Goal: Information Seeking & Learning: Learn about a topic

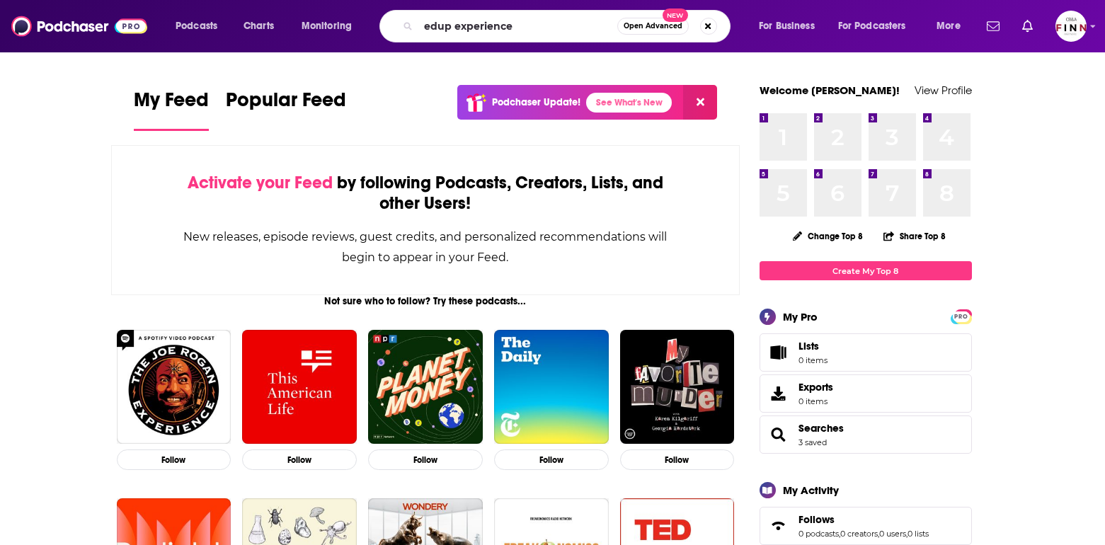
type input "edup experience"
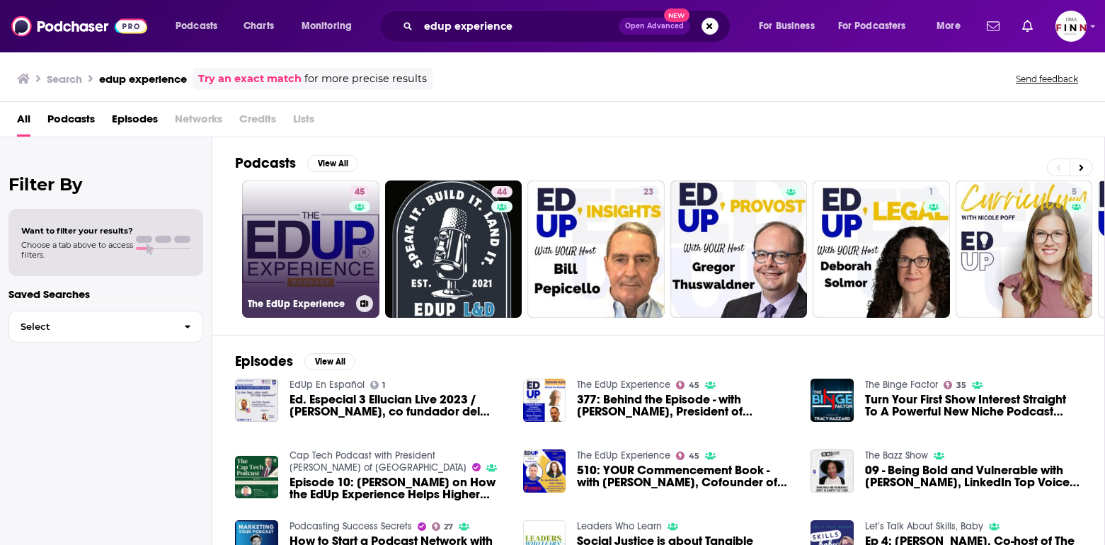
click at [242, 220] on link "45 The EdUp Experience" at bounding box center [310, 248] width 137 height 137
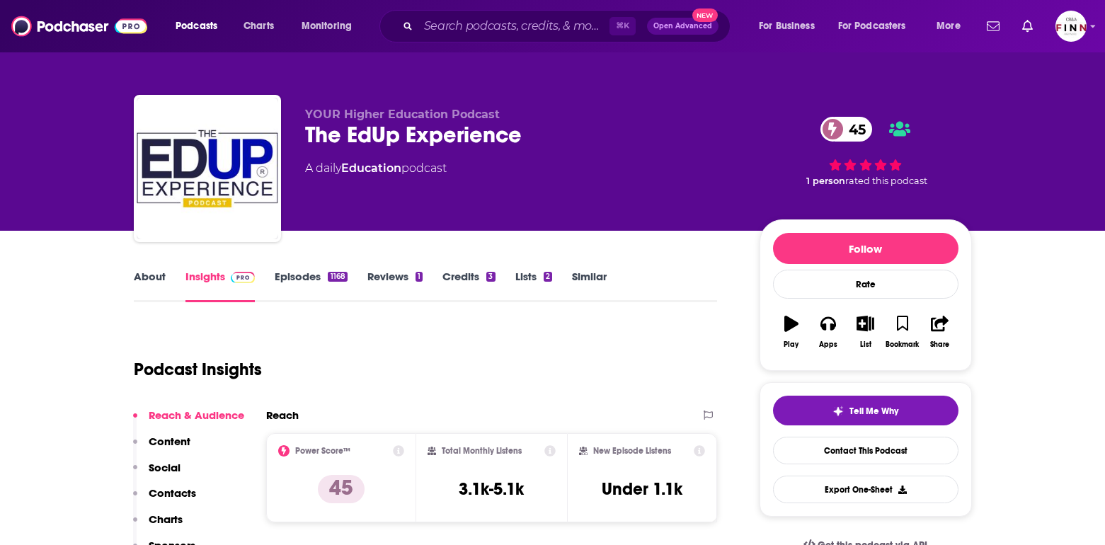
scroll to position [27, 0]
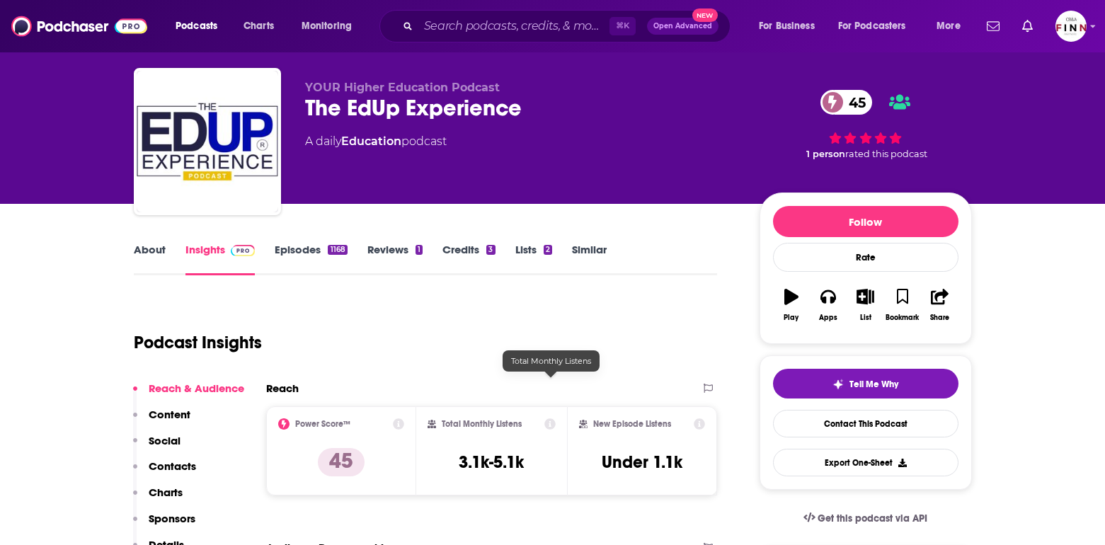
click at [631, 418] on div "New Episode Listens Under 1.1k" at bounding box center [642, 450] width 127 height 65
click at [642, 418] on div "New Episode Listens Under 1.1k" at bounding box center [642, 450] width 127 height 65
click at [524, 451] on h3 "3.1k-5.1k" at bounding box center [491, 461] width 65 height 21
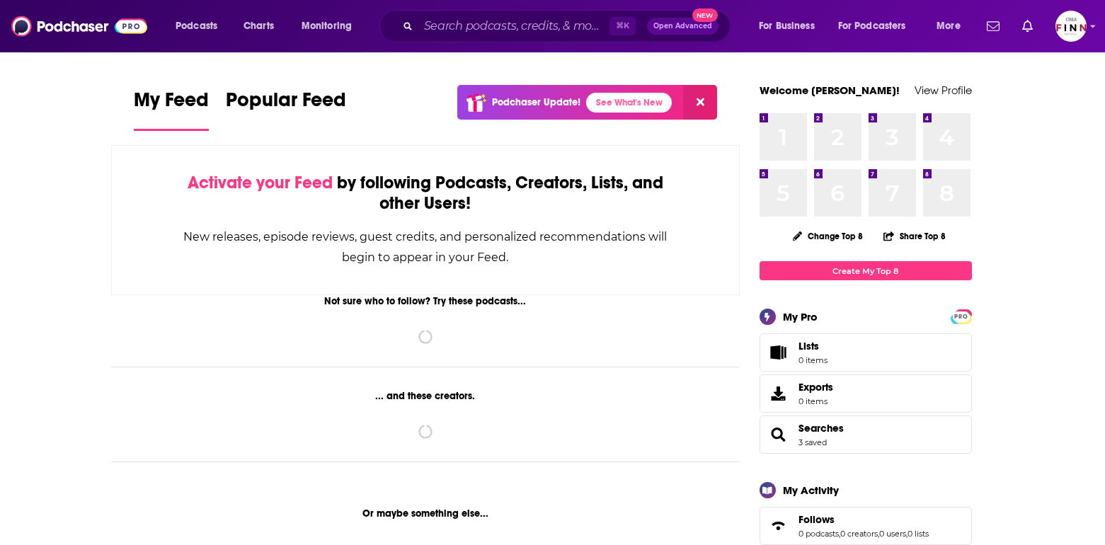
click at [425, 15] on div "⌘ K Open Advanced New" at bounding box center [554, 26] width 351 height 33
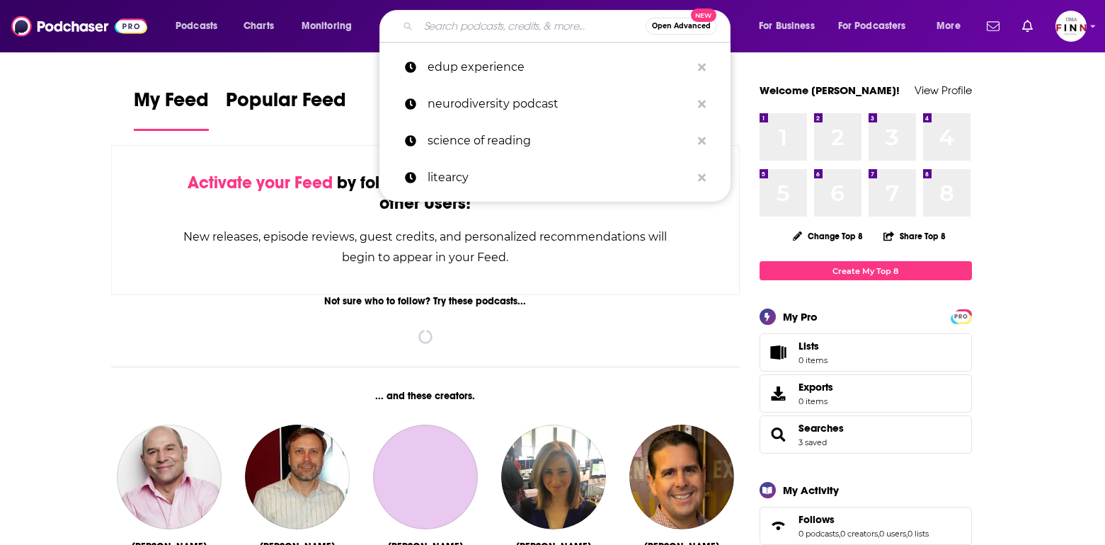
click at [425, 32] on input "Search podcasts, credits, & more..." at bounding box center [531, 26] width 227 height 23
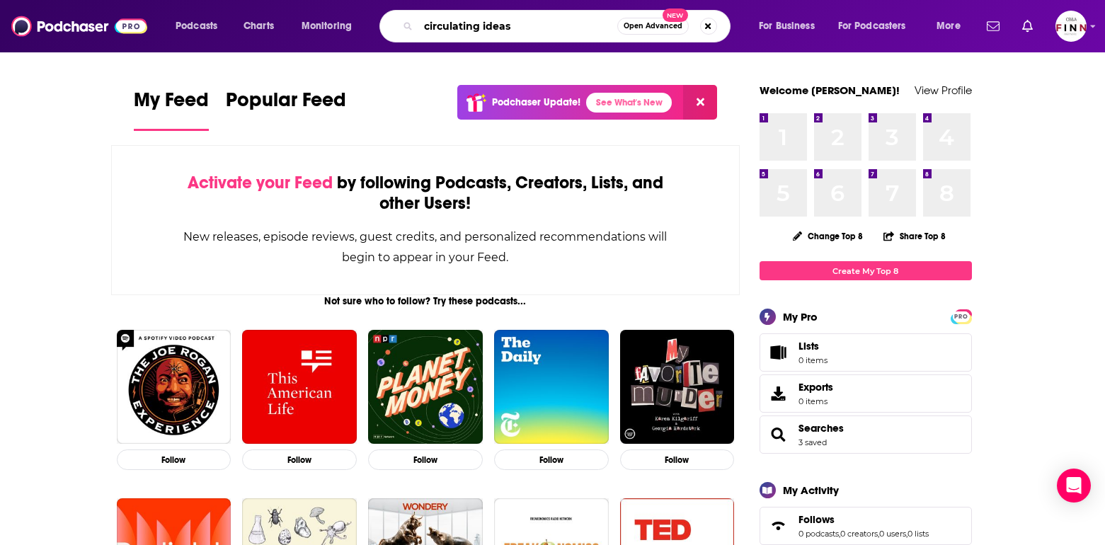
type input "circulating ideas"
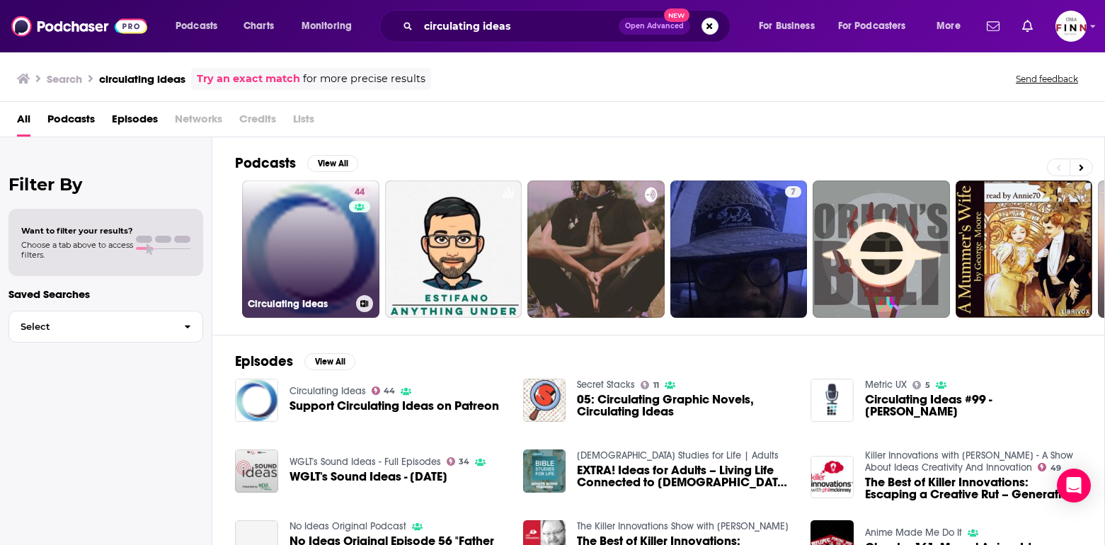
click at [242, 196] on link "44 Circulating Ideas" at bounding box center [310, 248] width 137 height 137
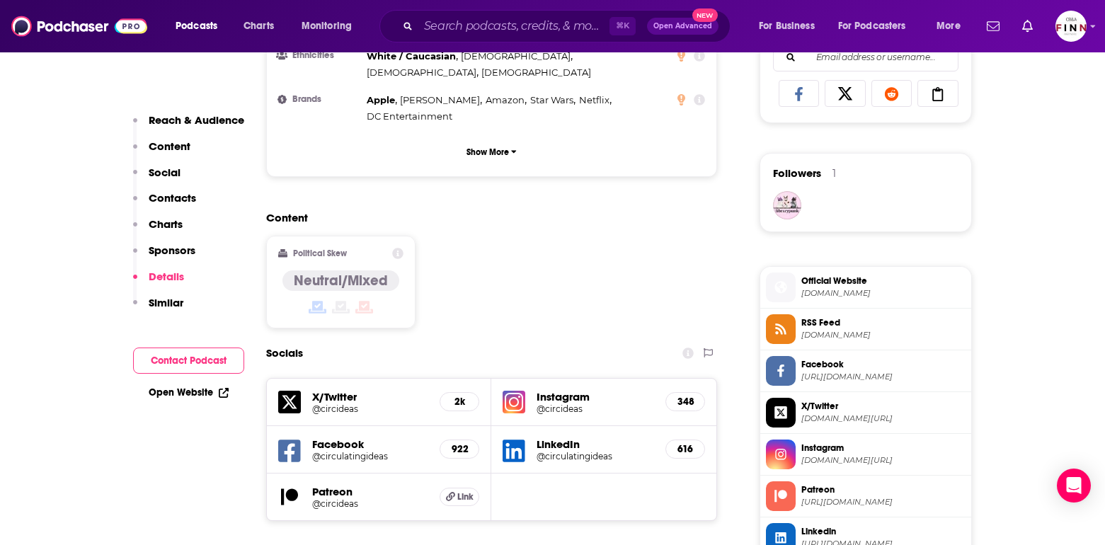
scroll to position [146, 0]
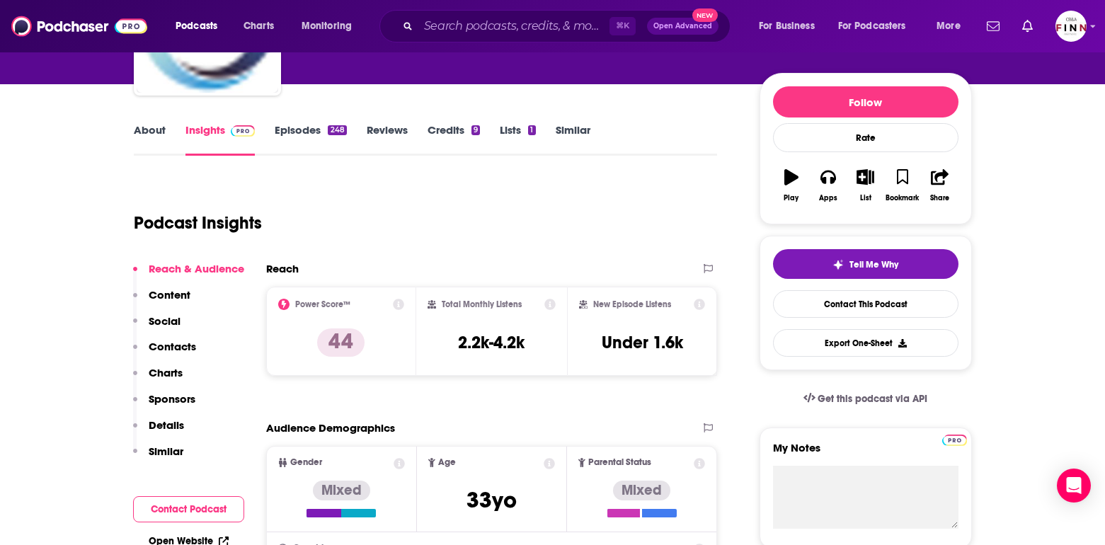
click at [166, 123] on link "About" at bounding box center [150, 139] width 32 height 33
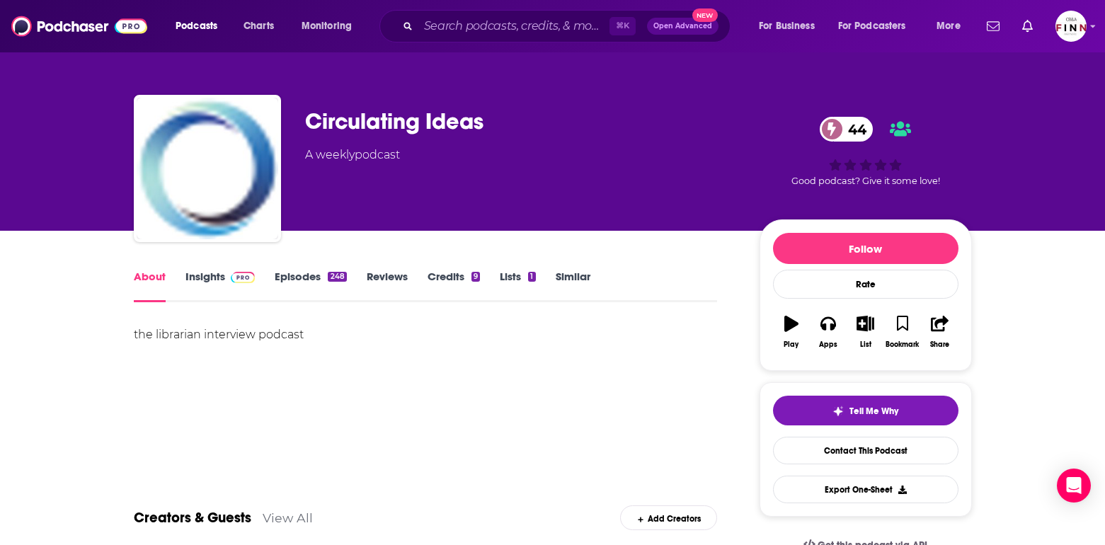
click at [255, 270] on link "Insights" at bounding box center [220, 286] width 70 height 33
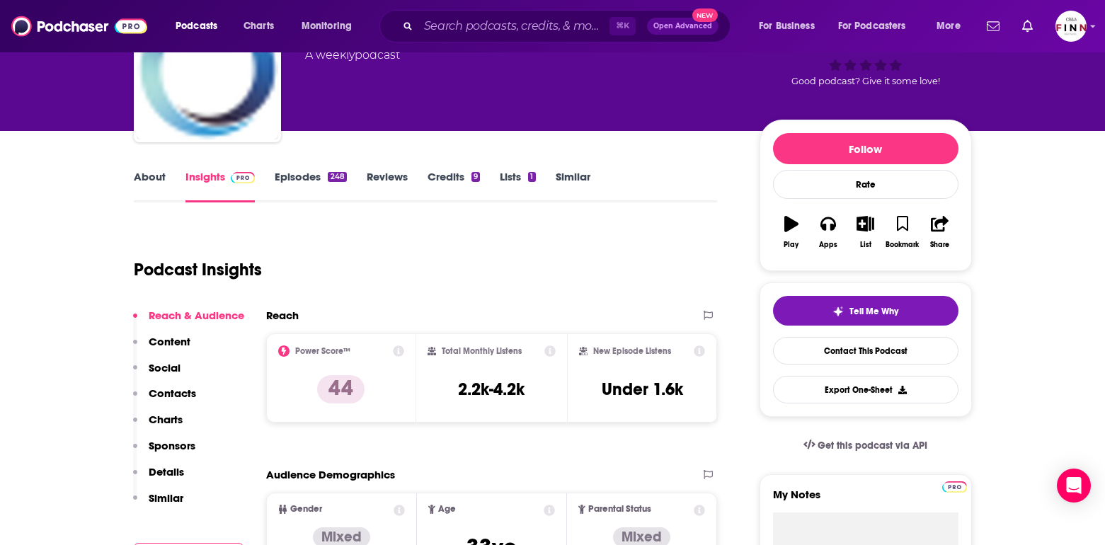
scroll to position [108, 0]
